Goal: Check status: Check status

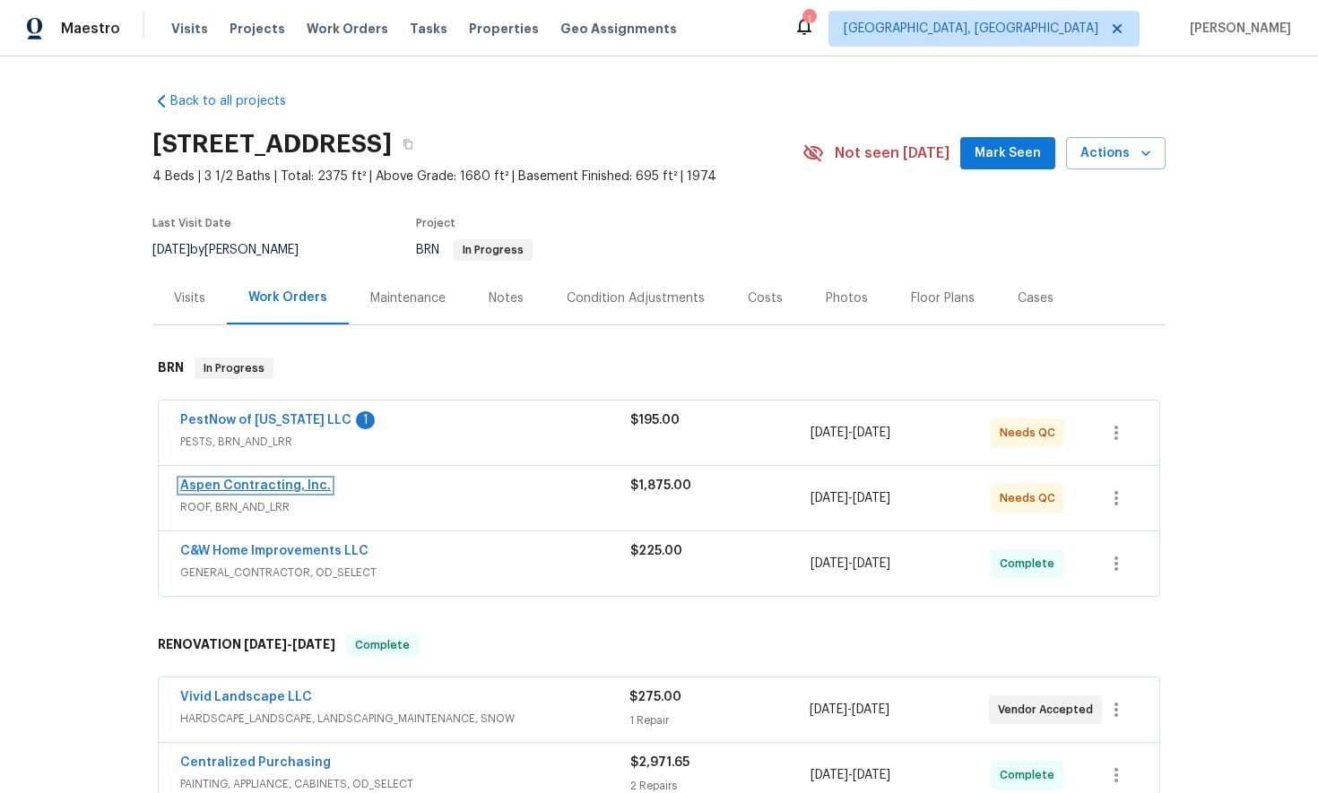
click at [259, 487] on link "Aspen Contracting, Inc." at bounding box center [255, 486] width 151 height 13
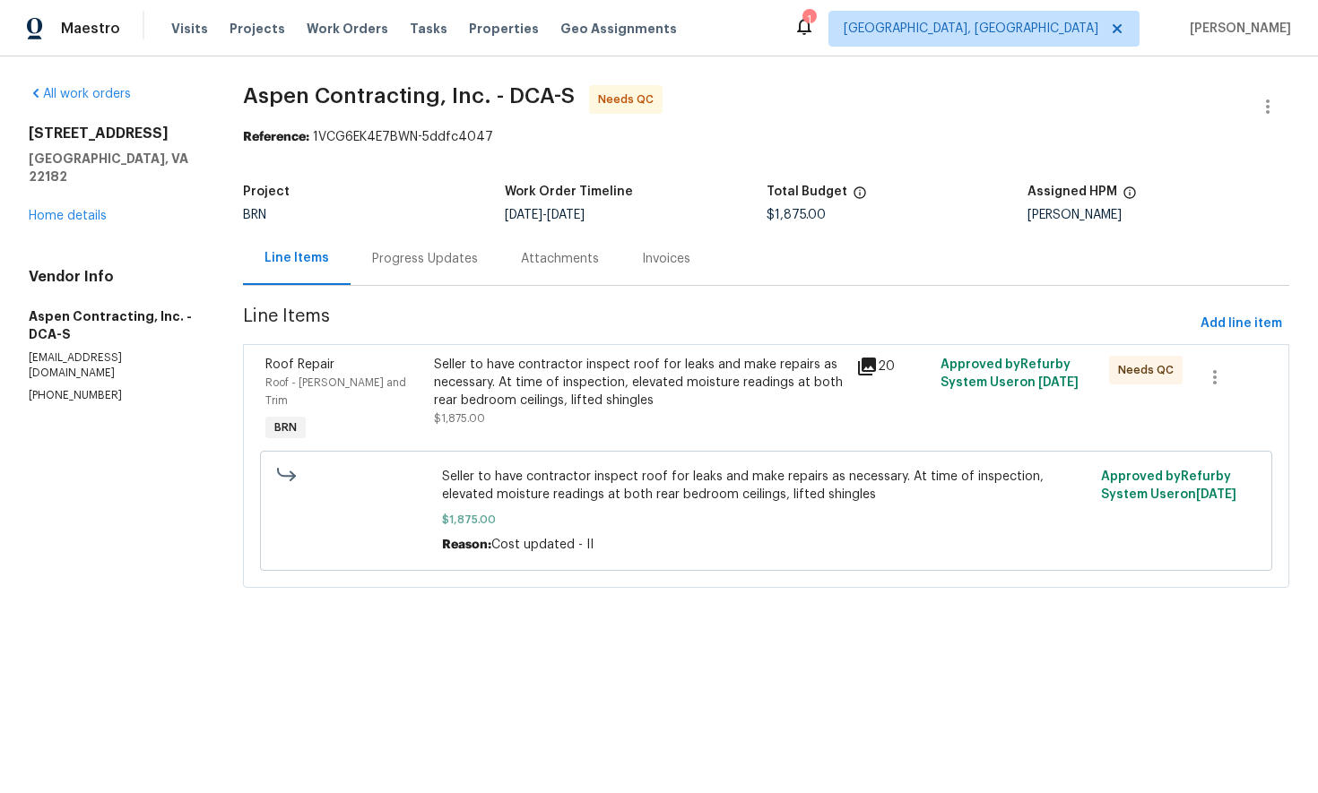
click at [429, 258] on div "Progress Updates" at bounding box center [425, 259] width 106 height 18
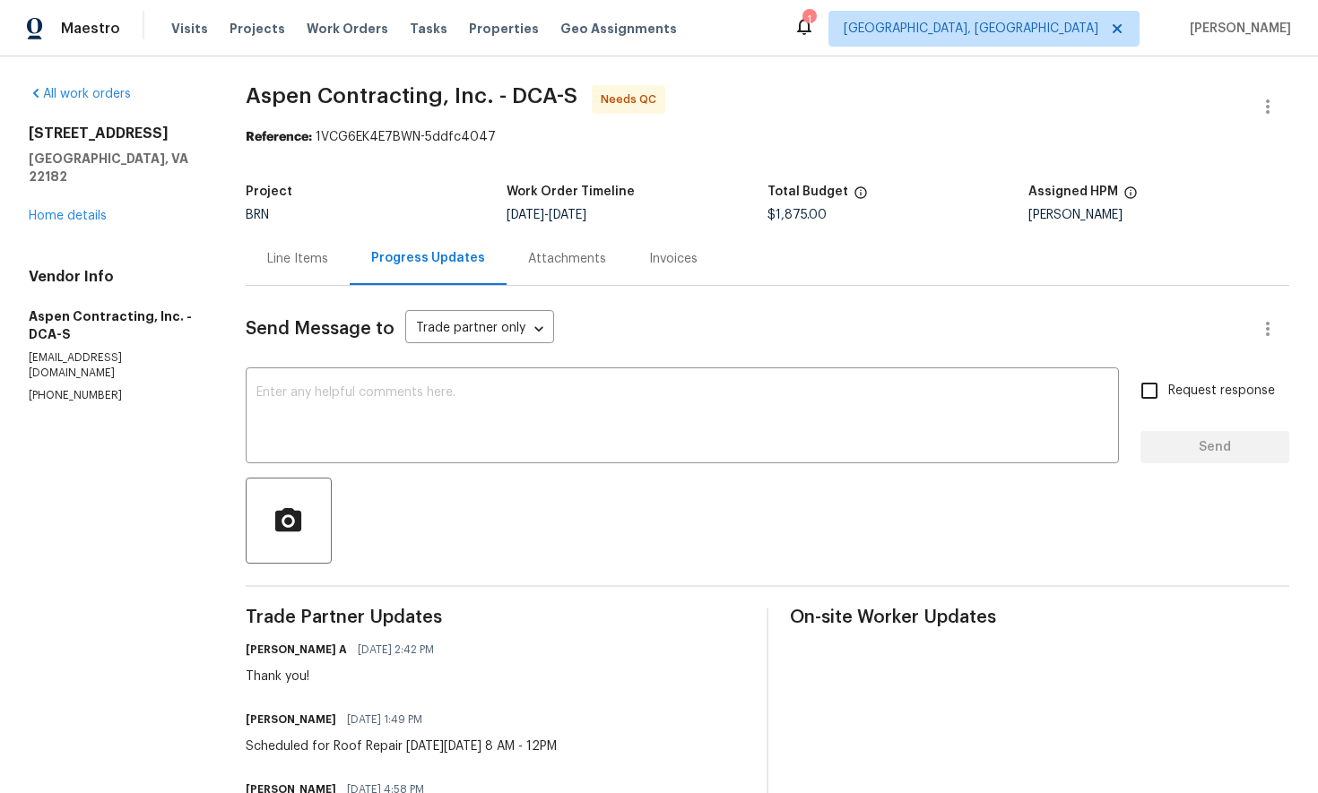
click at [314, 264] on div "Line Items" at bounding box center [297, 259] width 61 height 18
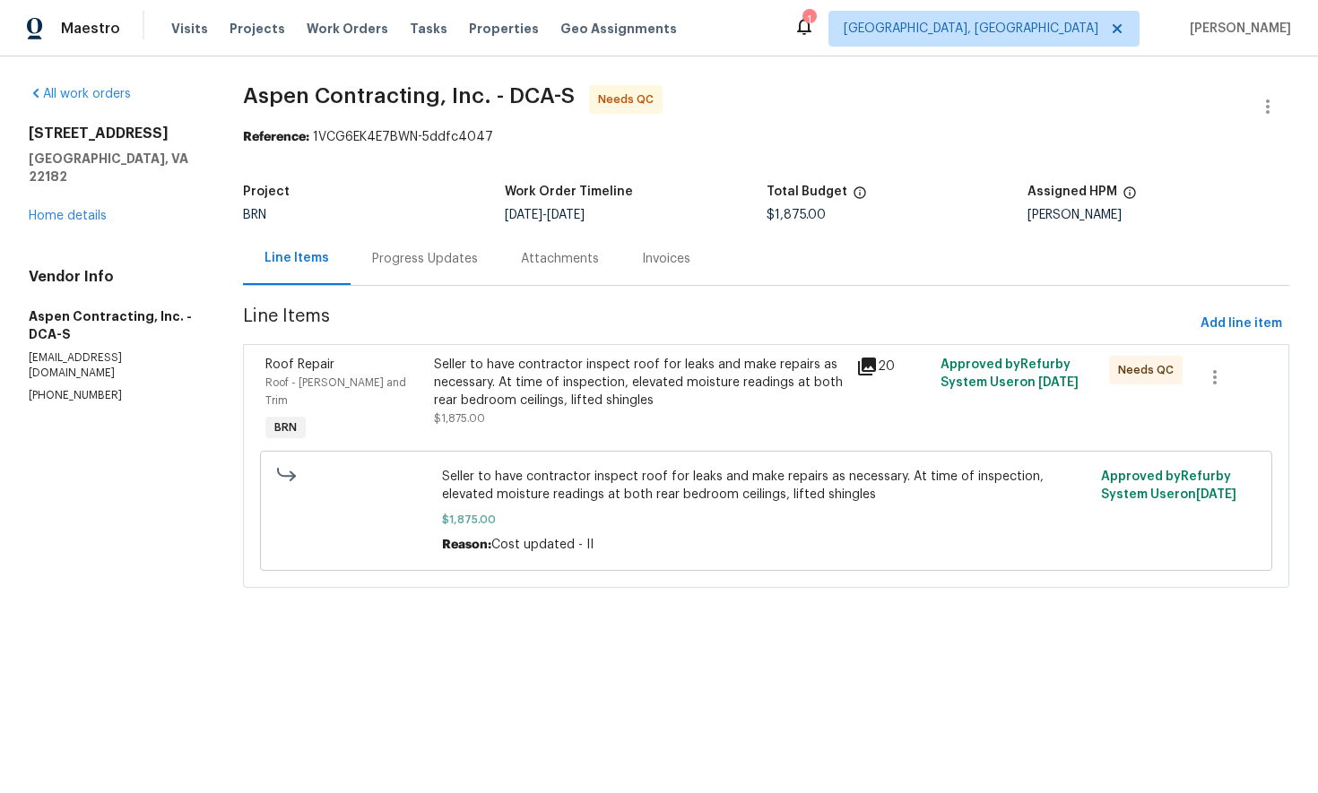
click at [872, 371] on icon at bounding box center [867, 367] width 18 height 18
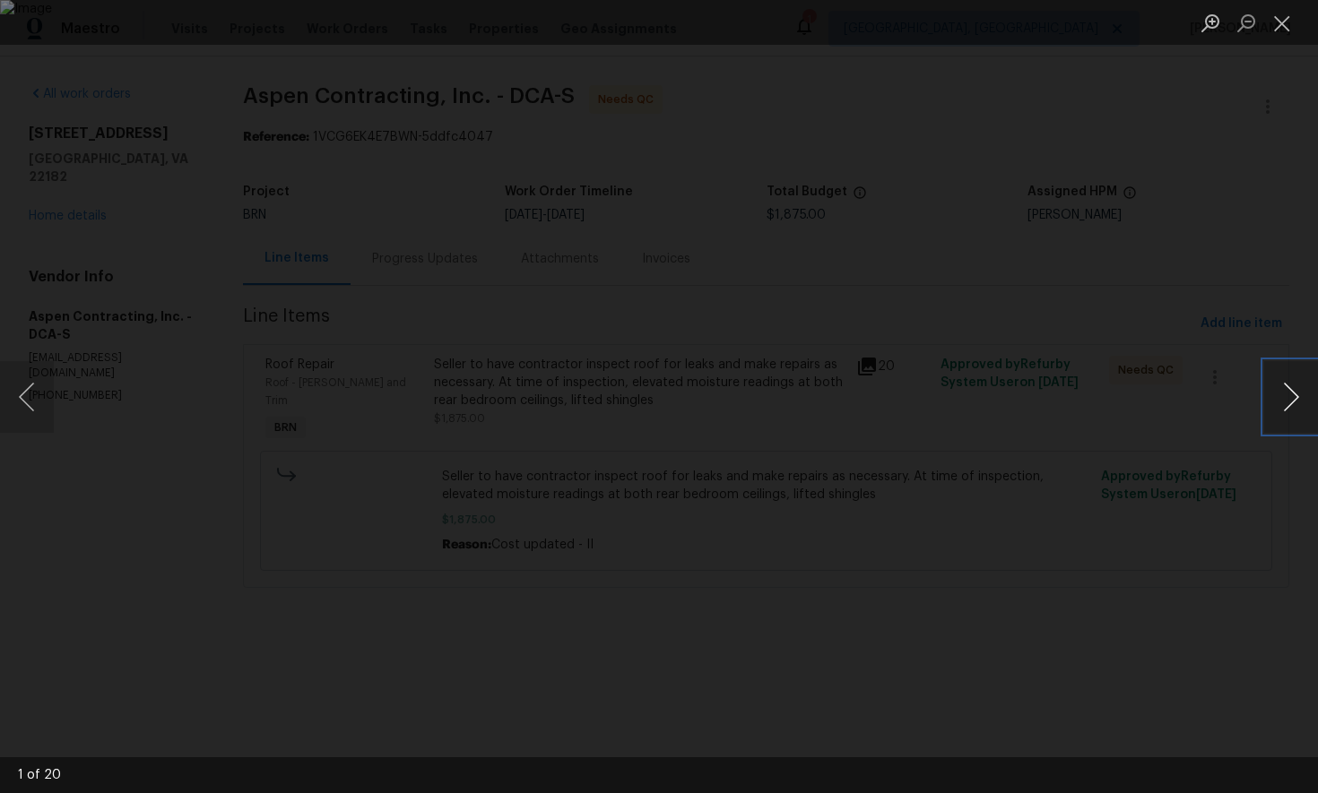
click at [1290, 401] on button "Next image" at bounding box center [1291, 397] width 54 height 72
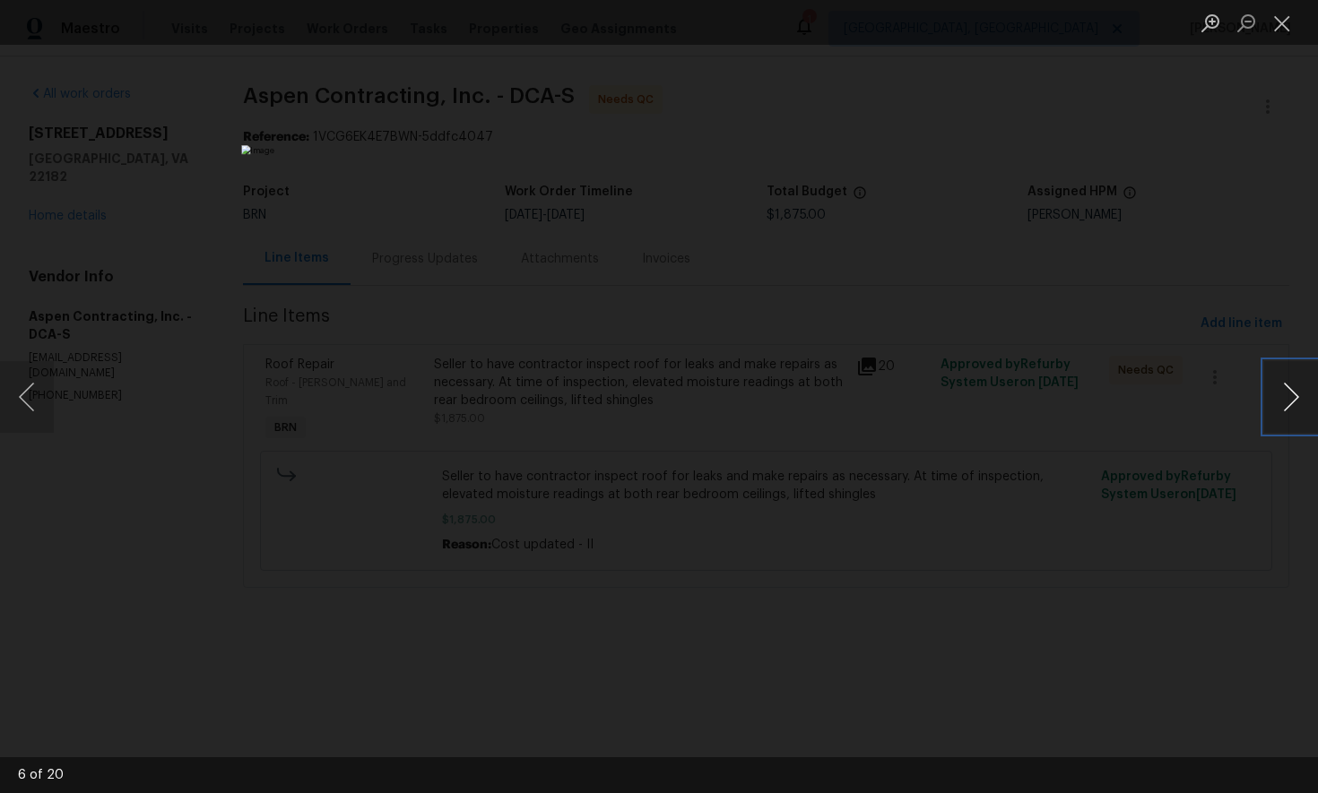
click at [1290, 401] on button "Next image" at bounding box center [1291, 397] width 54 height 72
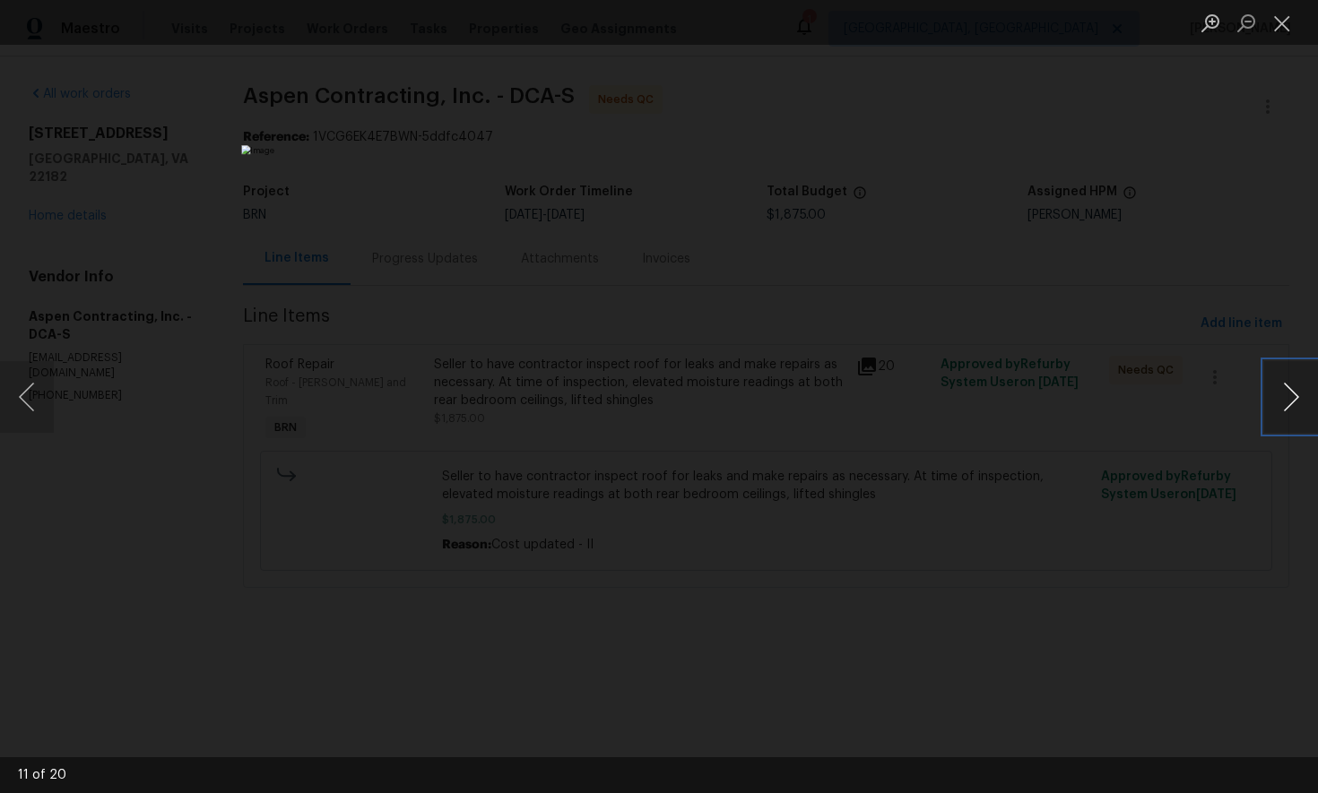
click at [1290, 401] on button "Next image" at bounding box center [1291, 397] width 54 height 72
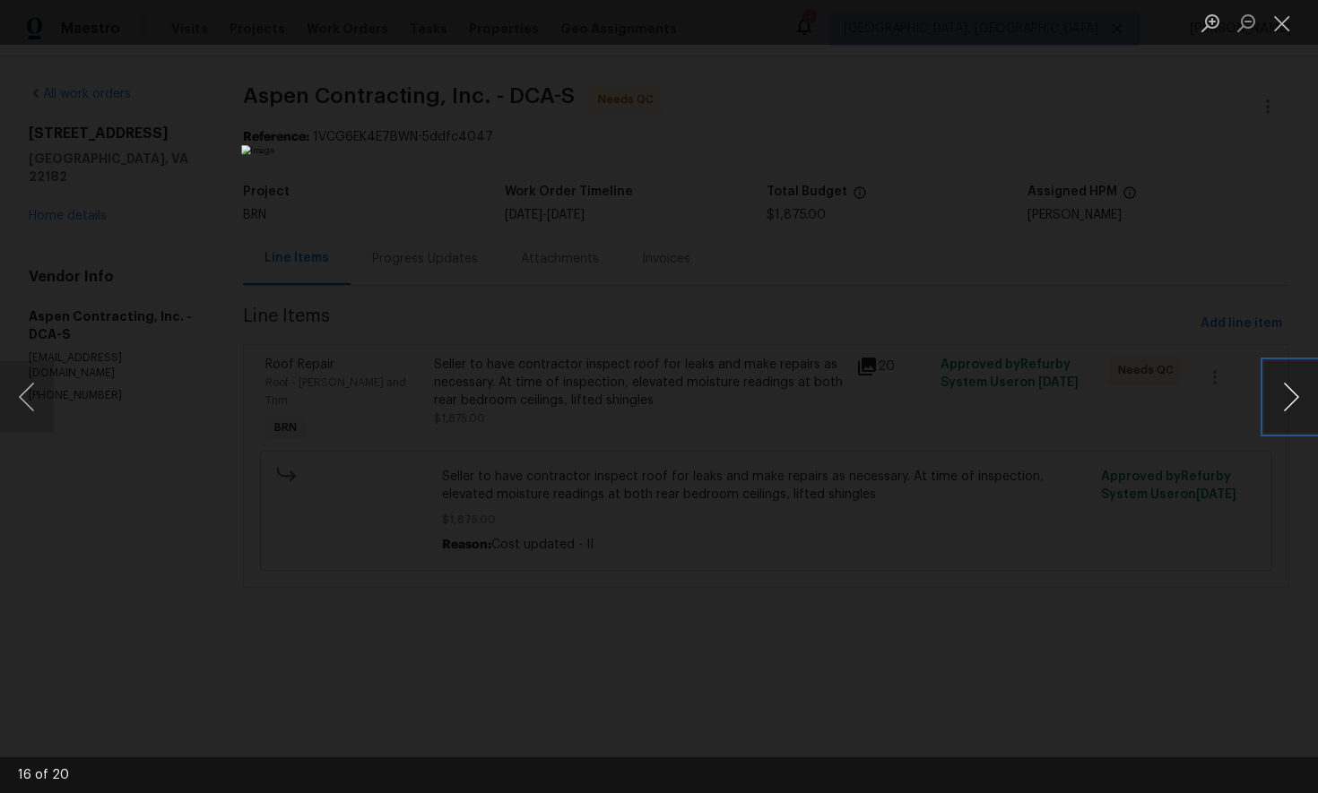
click at [1290, 401] on button "Next image" at bounding box center [1291, 397] width 54 height 72
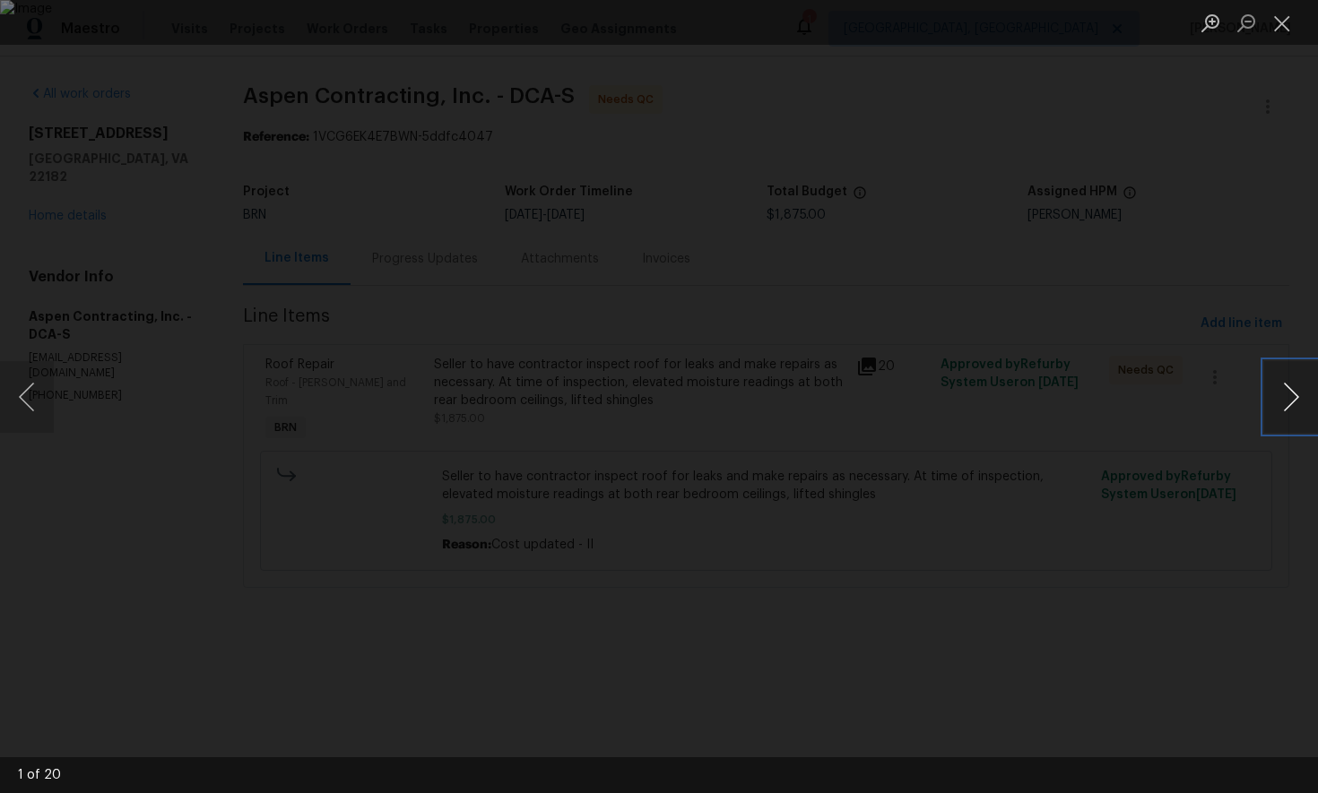
click at [1290, 401] on button "Next image" at bounding box center [1291, 397] width 54 height 72
click at [1287, 26] on button "Close lightbox" at bounding box center [1282, 22] width 36 height 31
